Goal: Information Seeking & Learning: Learn about a topic

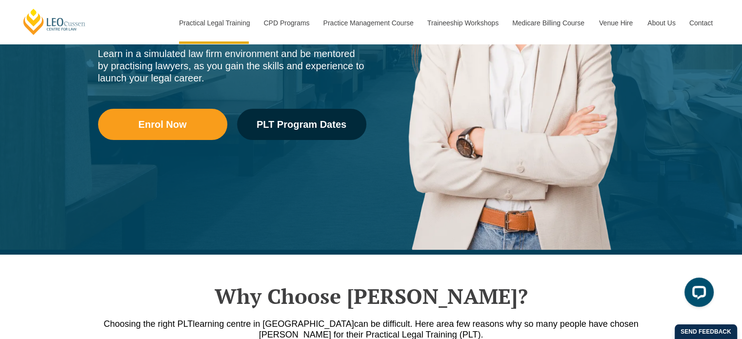
scroll to position [98, 0]
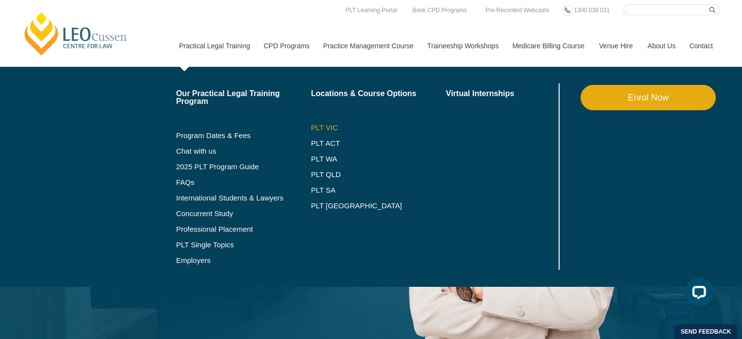
click at [322, 129] on link "PLT VIC" at bounding box center [378, 128] width 135 height 8
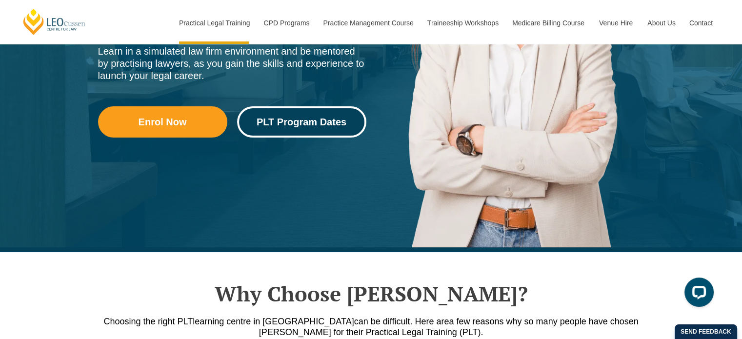
click at [314, 121] on span "PLT Program Dates" at bounding box center [301, 122] width 90 height 10
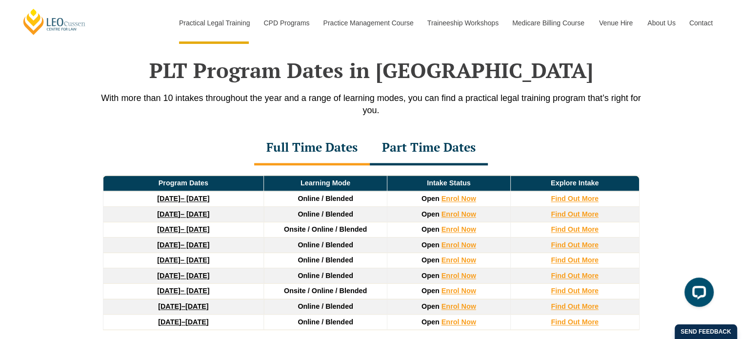
scroll to position [1271, 0]
